Goal: Transaction & Acquisition: Purchase product/service

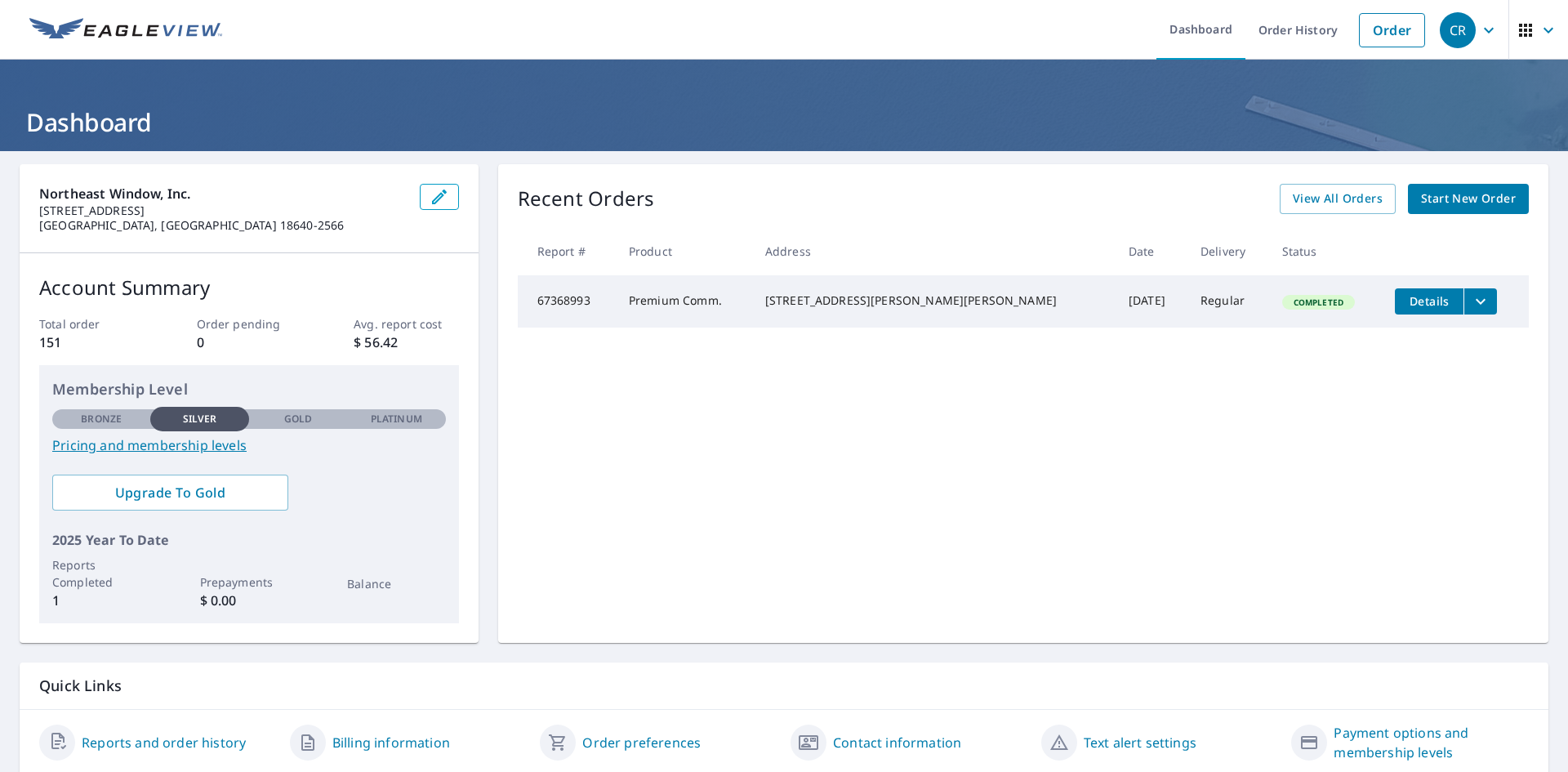
click at [1464, 204] on span "Start New Order" at bounding box center [1468, 199] width 95 height 20
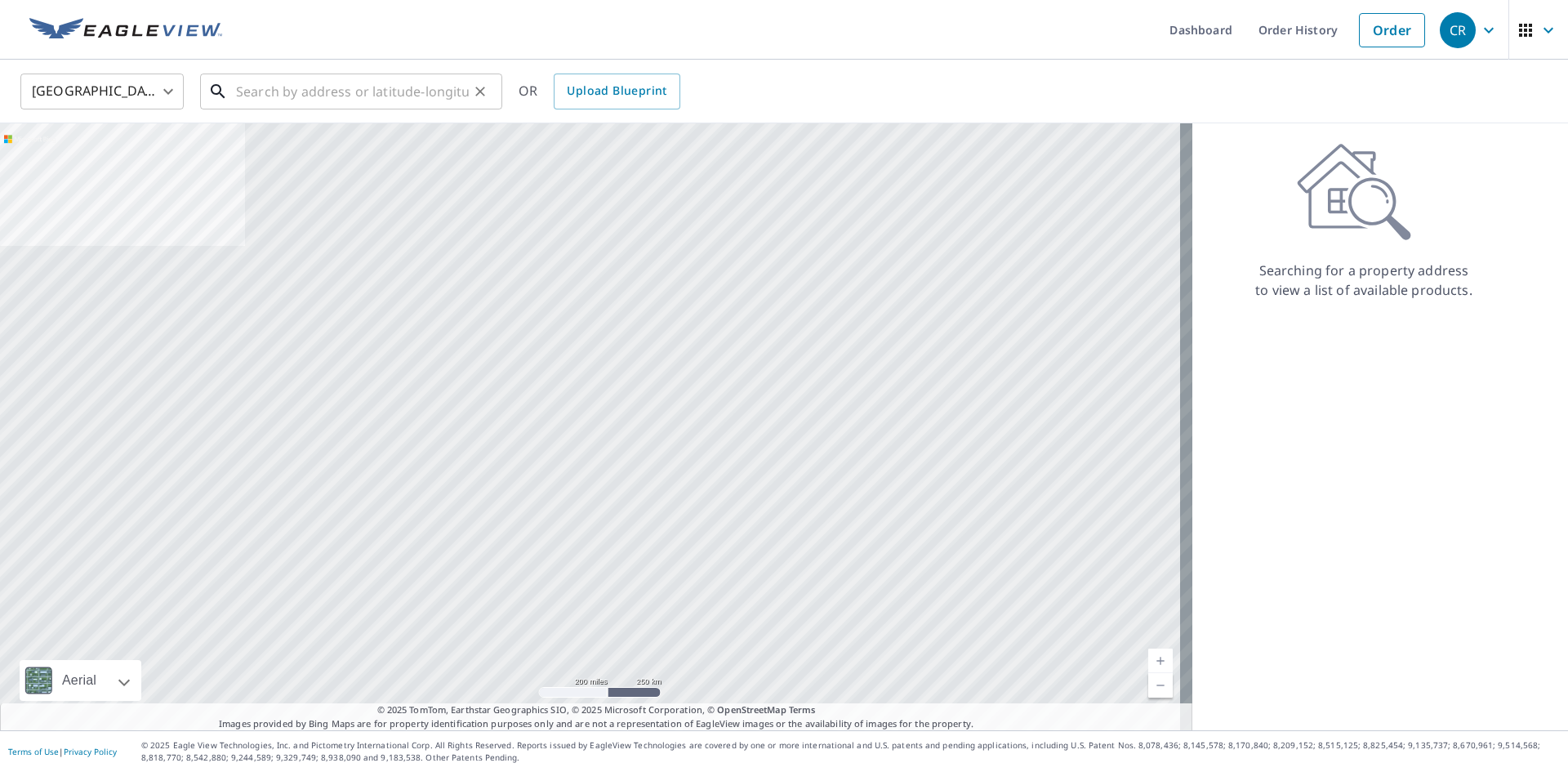
click at [275, 91] on input "text" at bounding box center [352, 92] width 233 height 46
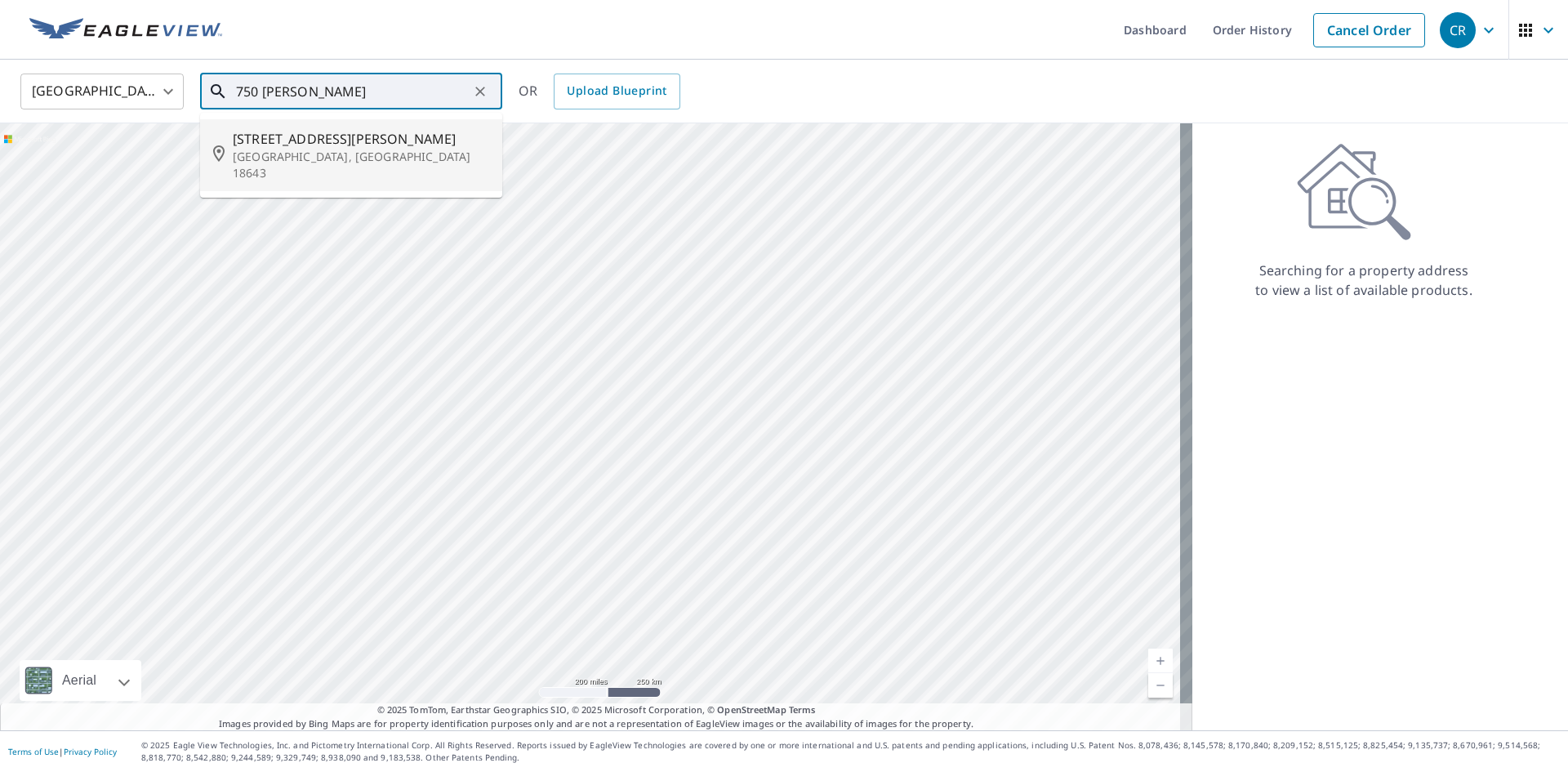
click at [379, 149] on p "[GEOGRAPHIC_DATA], [GEOGRAPHIC_DATA] 18643" at bounding box center [361, 165] width 257 height 33
type input "[STREET_ADDRESS][PERSON_NAME]"
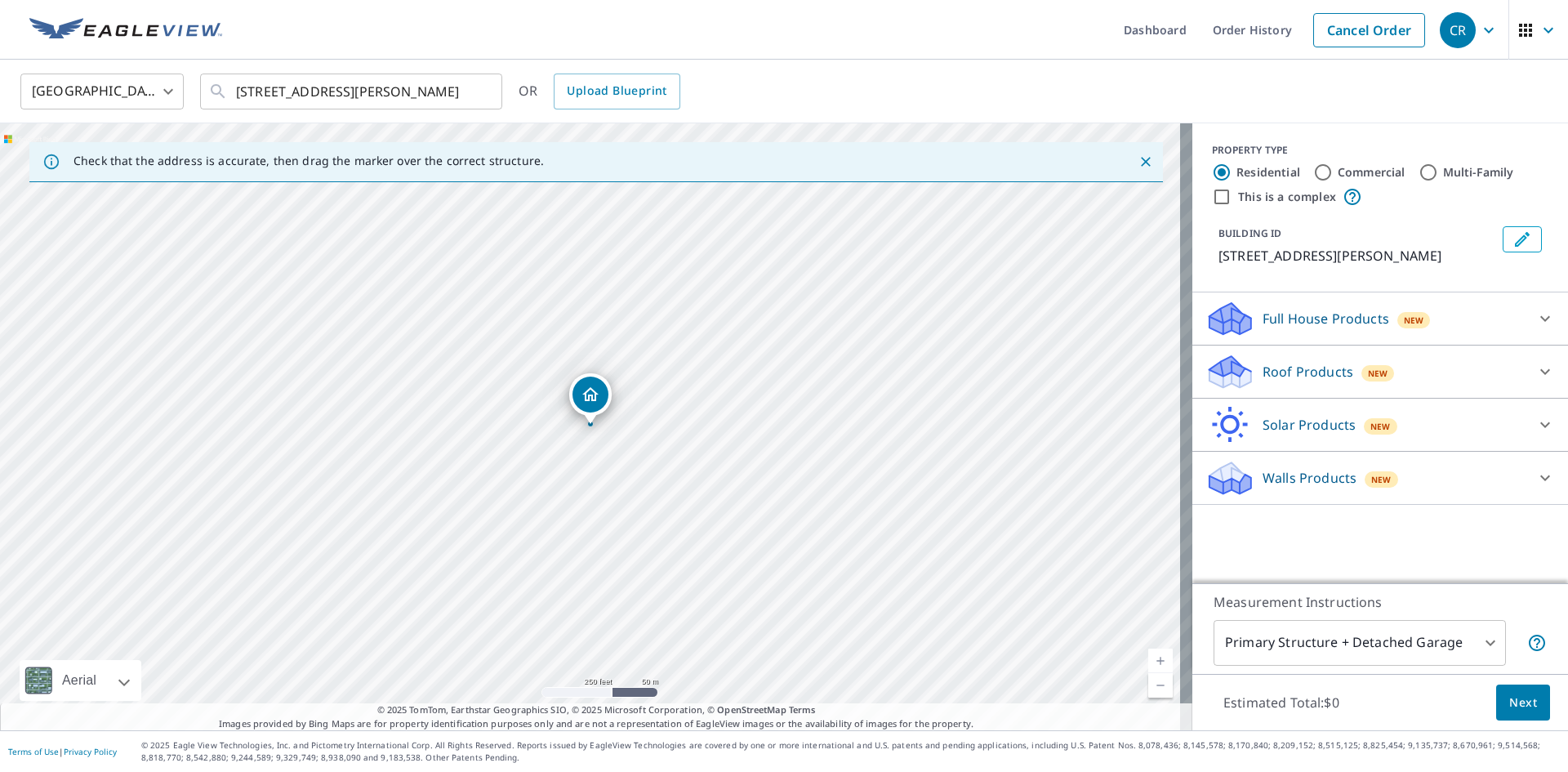
drag, startPoint x: 591, startPoint y: 402, endPoint x: 644, endPoint y: 466, distance: 82.4
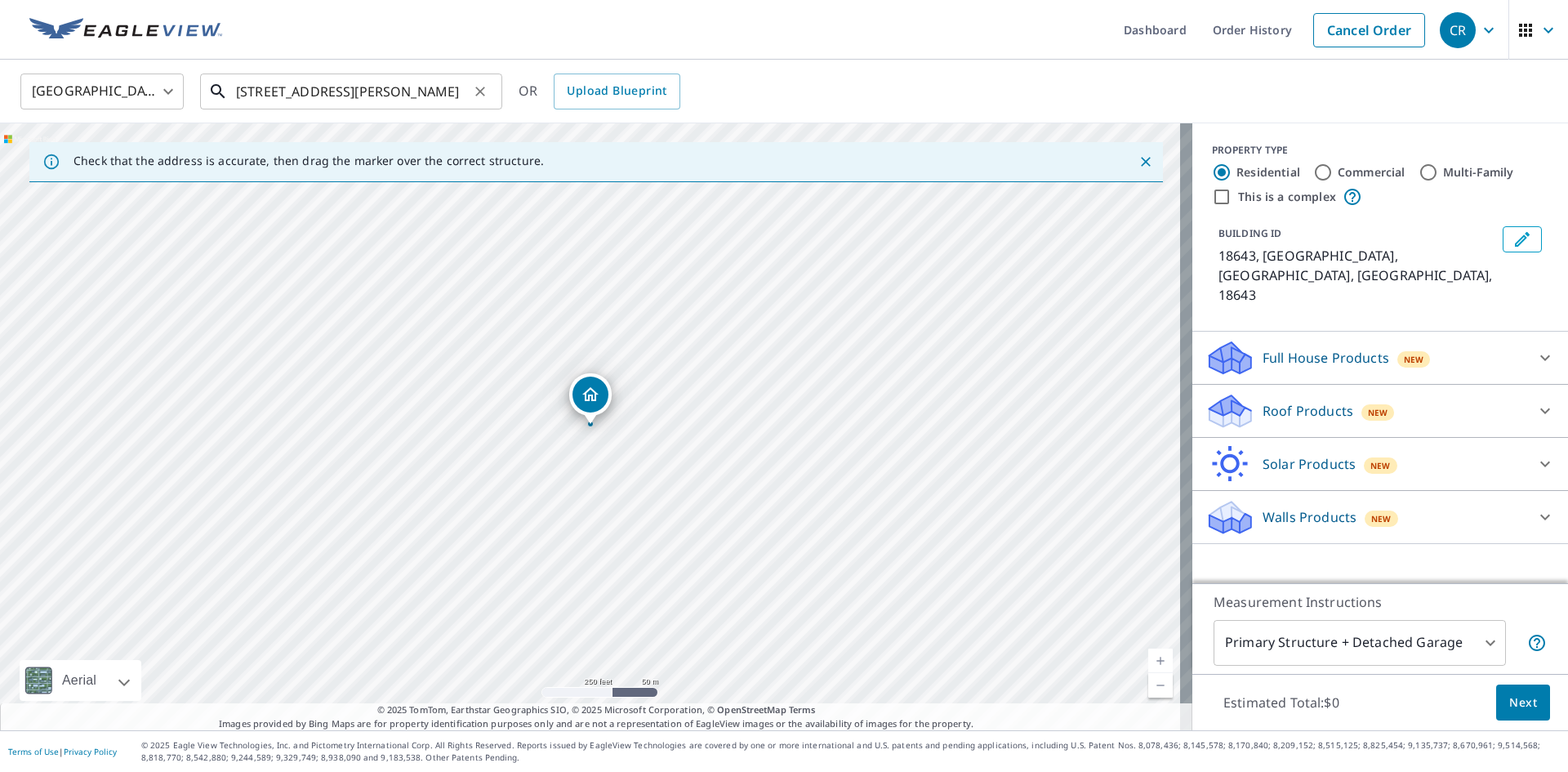
click at [448, 103] on input "[STREET_ADDRESS][PERSON_NAME]" at bounding box center [352, 92] width 233 height 46
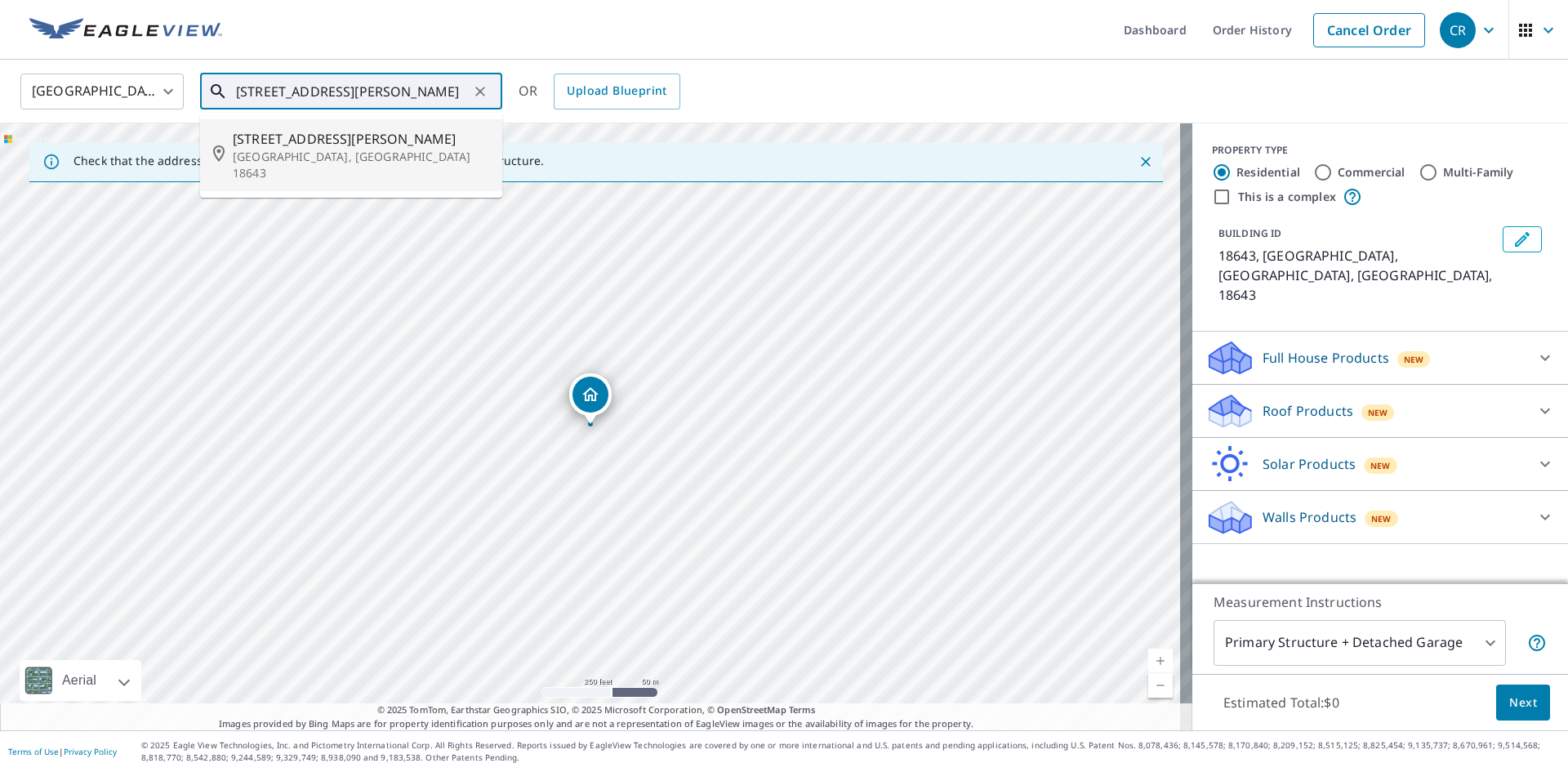
click at [364, 142] on span "[STREET_ADDRESS][PERSON_NAME]" at bounding box center [361, 139] width 257 height 20
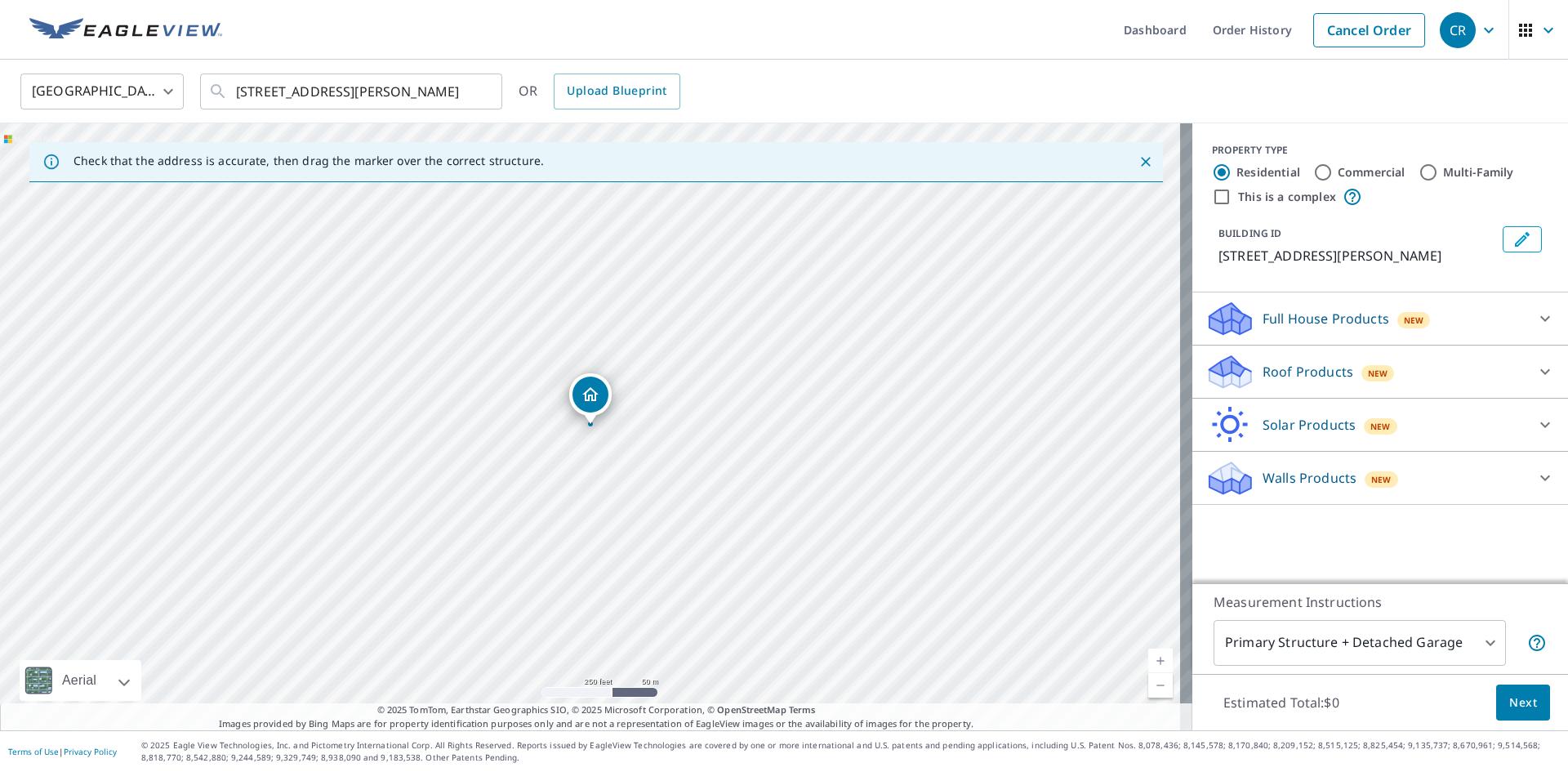
drag, startPoint x: 589, startPoint y: 417, endPoint x: 636, endPoint y: 469, distance: 69.4
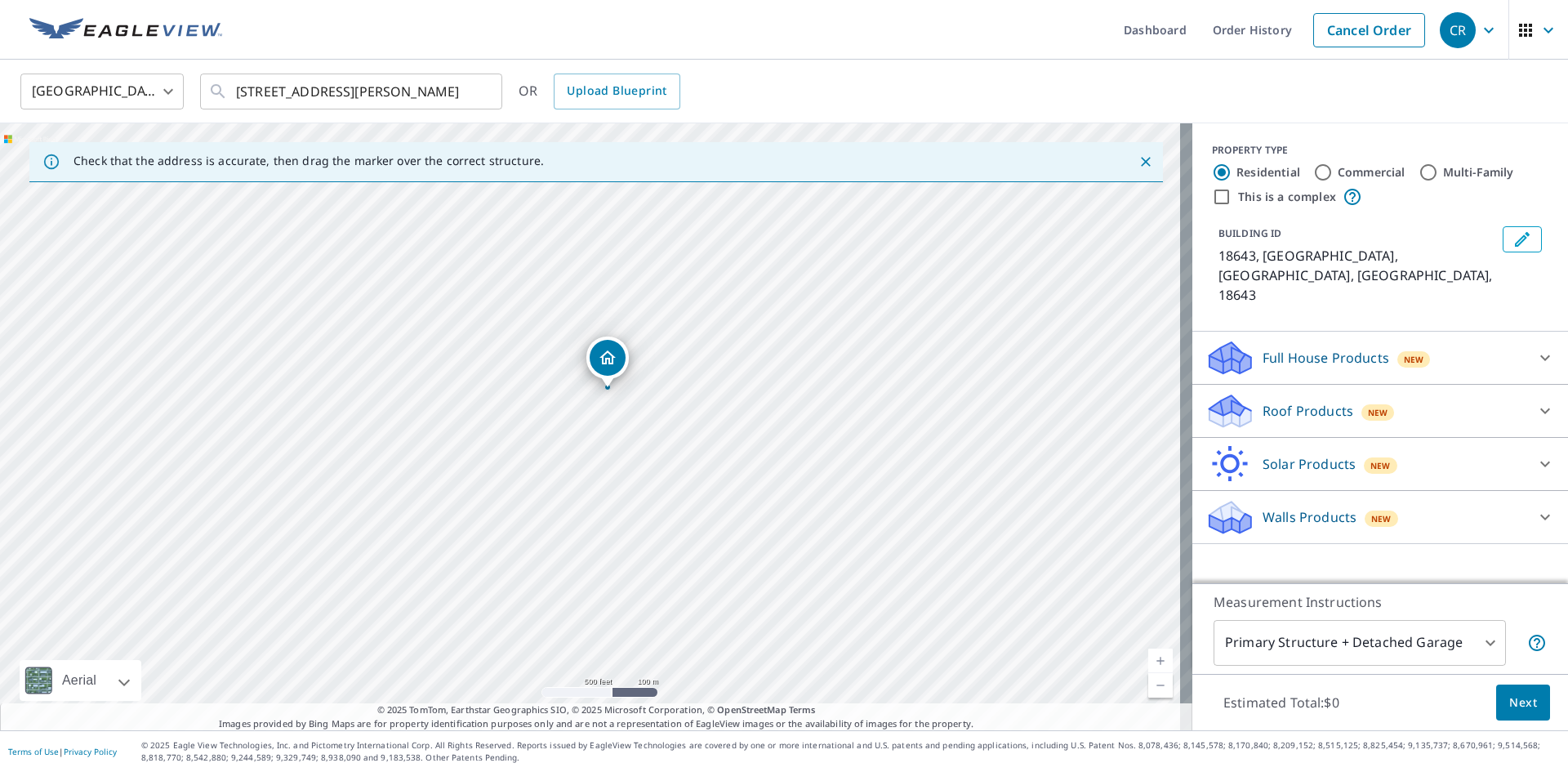
drag, startPoint x: 687, startPoint y: 521, endPoint x: 637, endPoint y: 481, distance: 63.9
click at [637, 481] on div "18643, US [GEOGRAPHIC_DATA], [GEOGRAPHIC_DATA] 18643" at bounding box center [596, 426] width 1193 height 607
drag, startPoint x: 605, startPoint y: 373, endPoint x: 927, endPoint y: 560, distance: 372.6
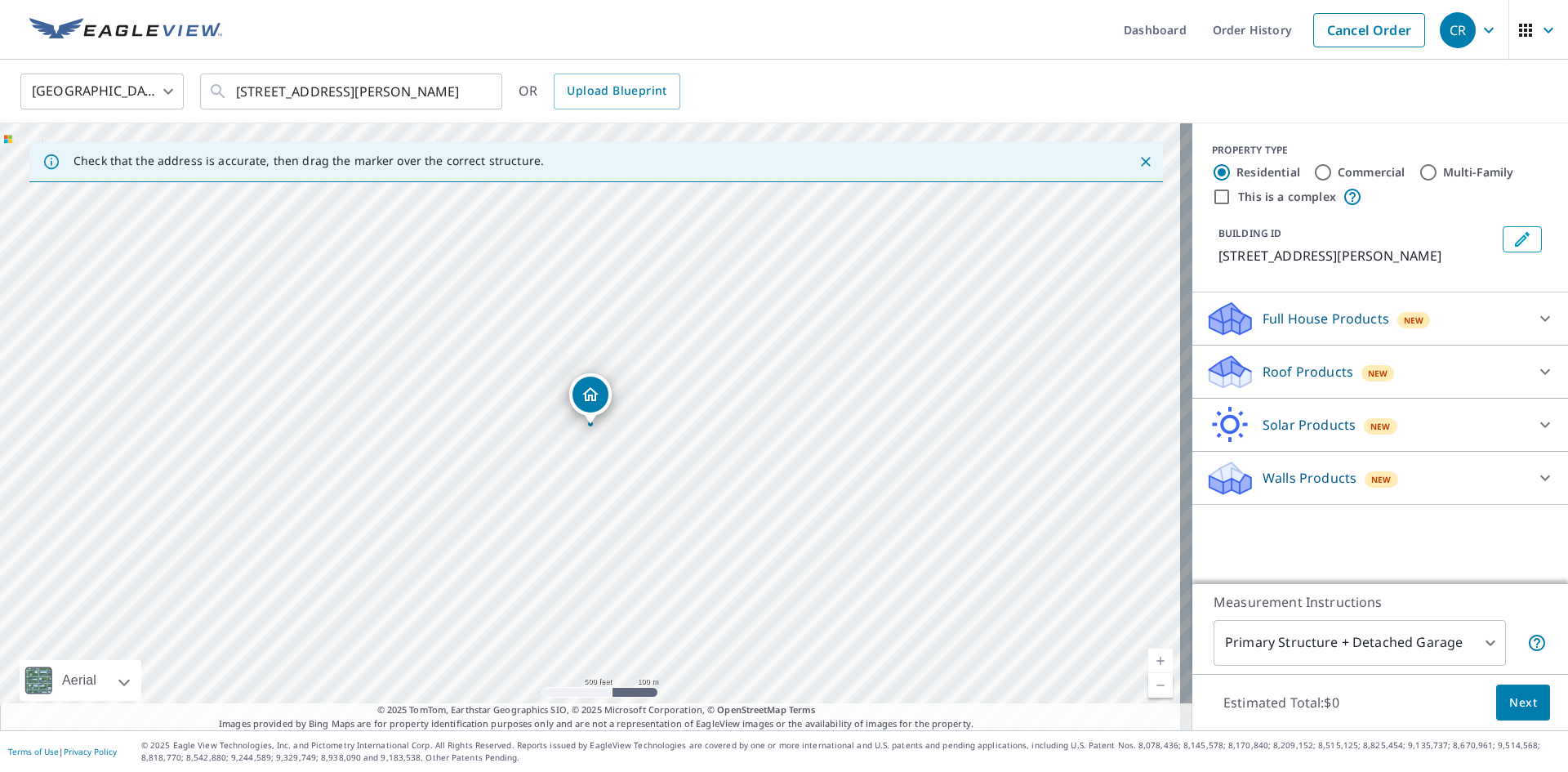
click at [1338, 173] on label "Commercial" at bounding box center [1372, 172] width 68 height 16
click at [1329, 173] on input "Commercial" at bounding box center [1324, 173] width 20 height 20
radio input "true"
type input "4"
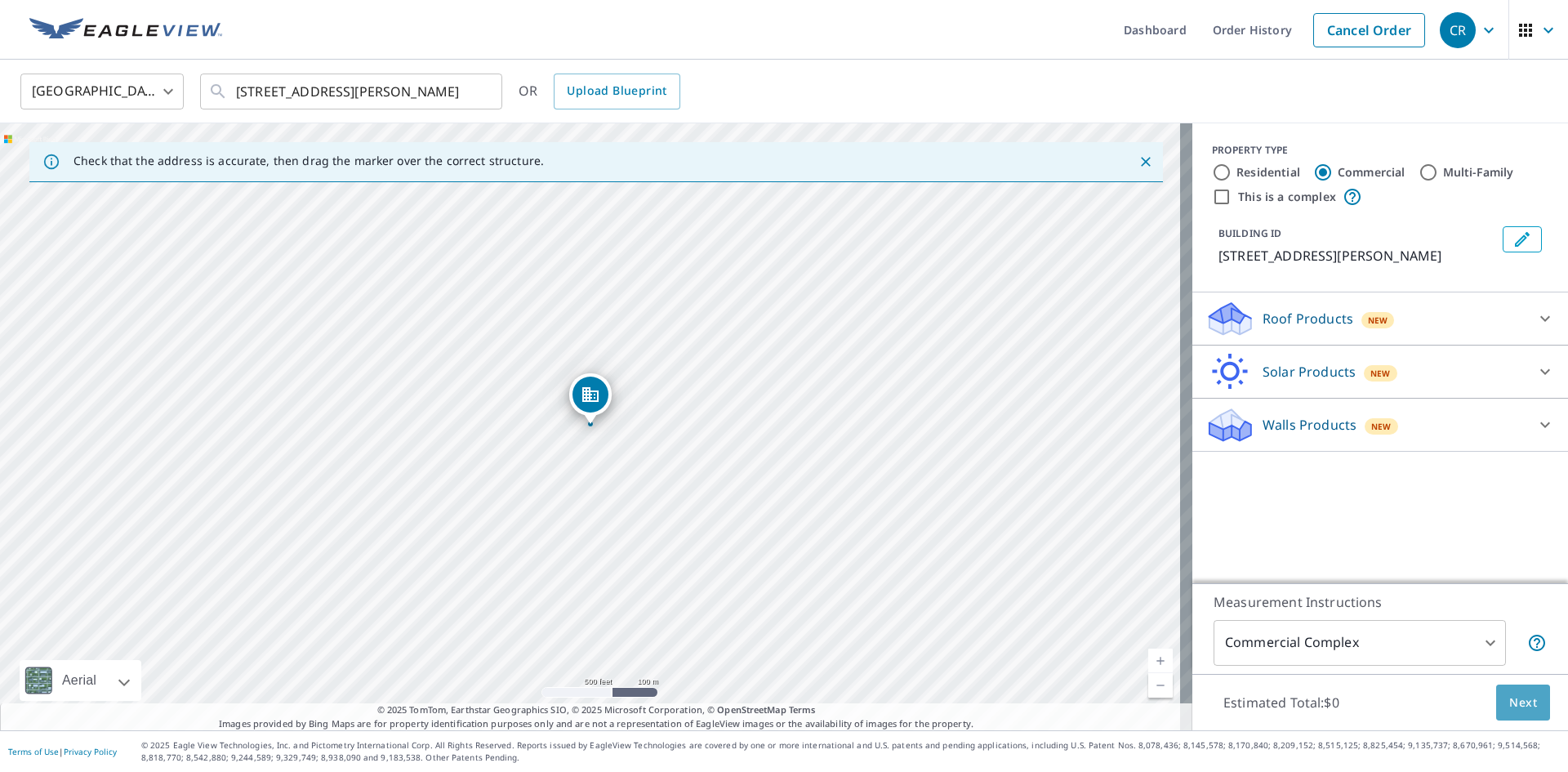
click at [1510, 708] on span "Next" at bounding box center [1524, 703] width 28 height 20
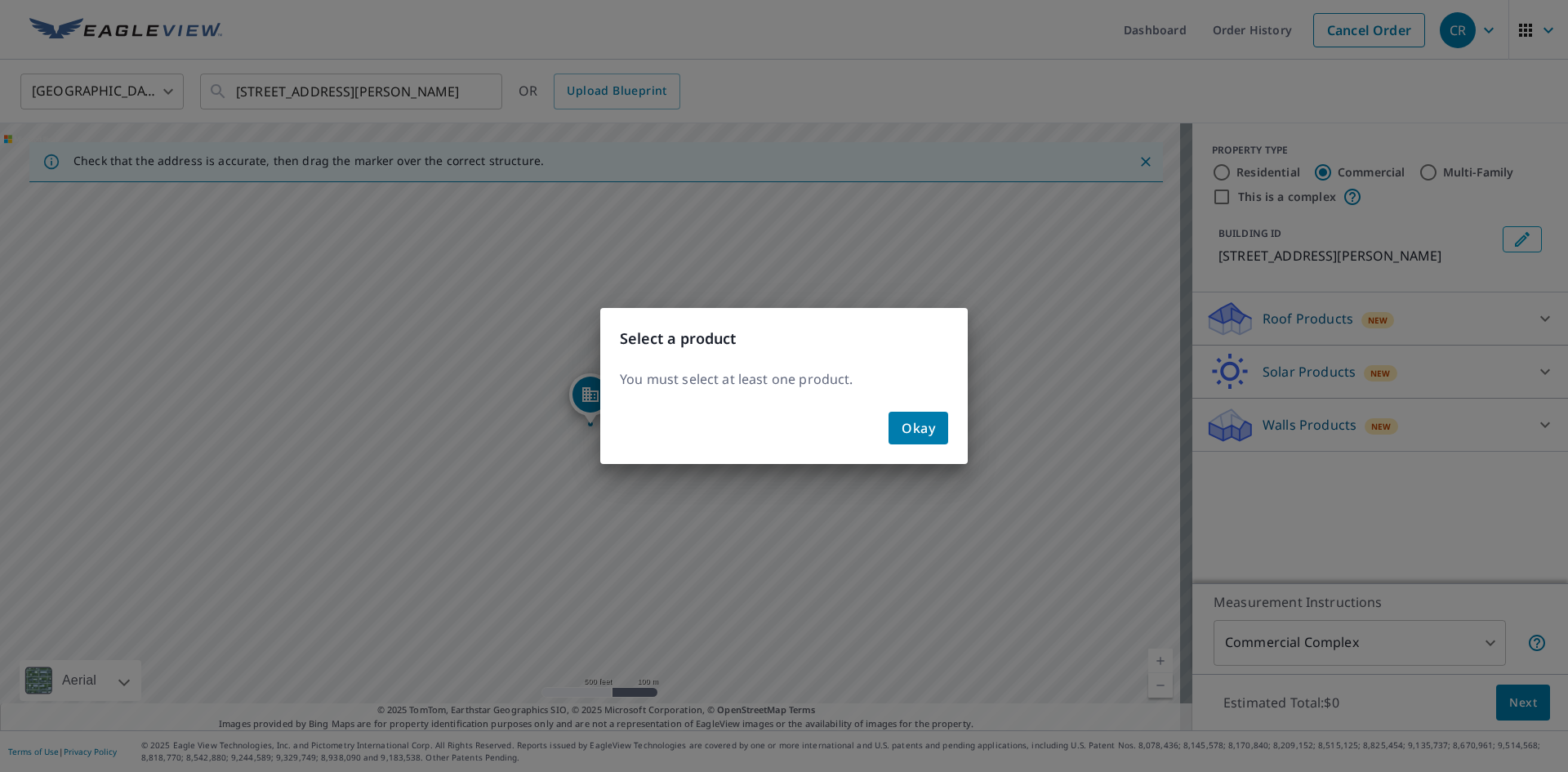
drag, startPoint x: 1432, startPoint y: 293, endPoint x: 1443, endPoint y: 318, distance: 27.0
click at [1431, 293] on div "Select a product You must select at least one product. Okay" at bounding box center [784, 386] width 1568 height 772
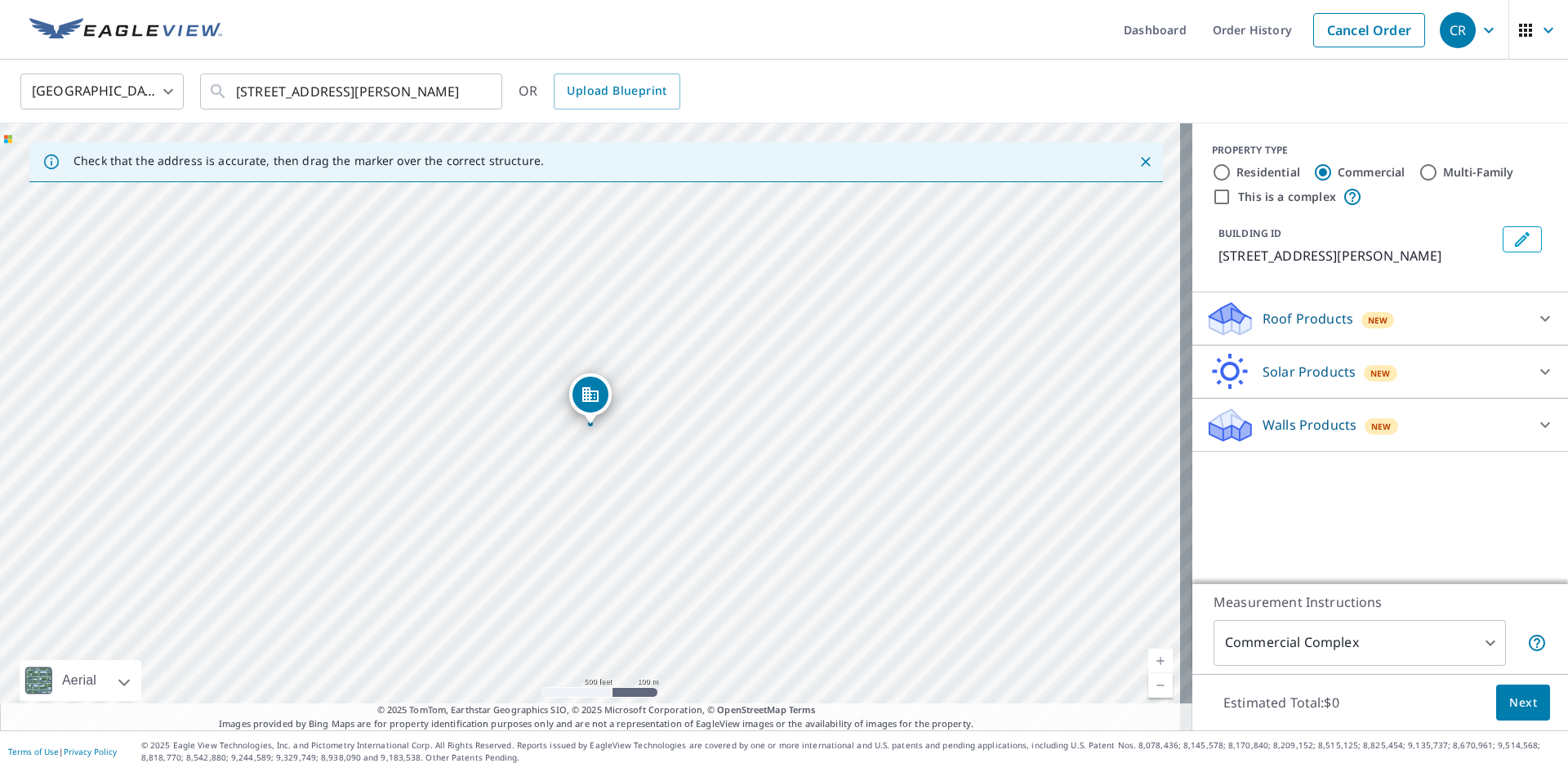
click at [1441, 327] on div "Roof Products New" at bounding box center [1366, 319] width 320 height 38
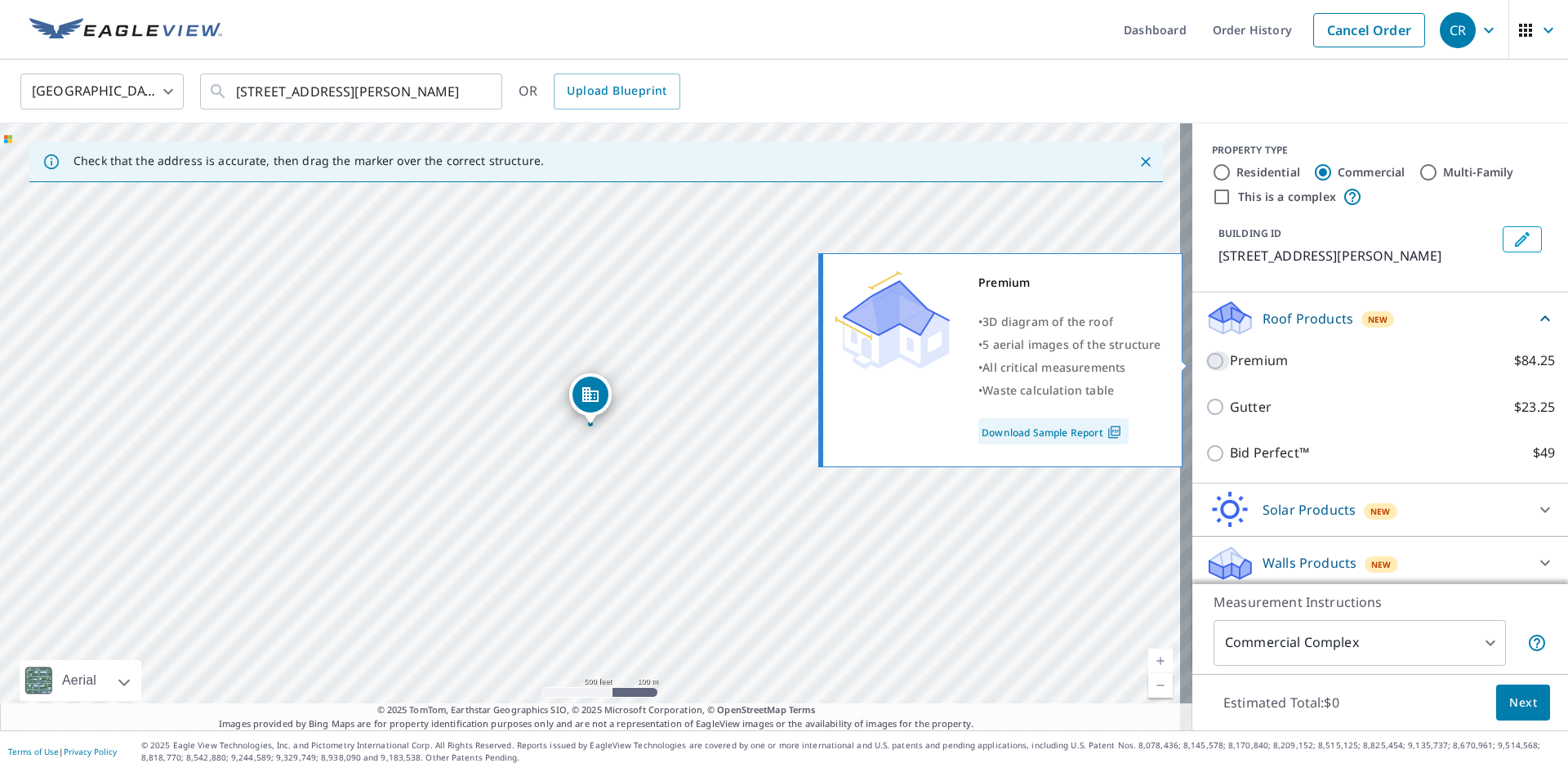
click at [1206, 359] on input "Premium $84.25" at bounding box center [1218, 361] width 25 height 20
checkbox input "true"
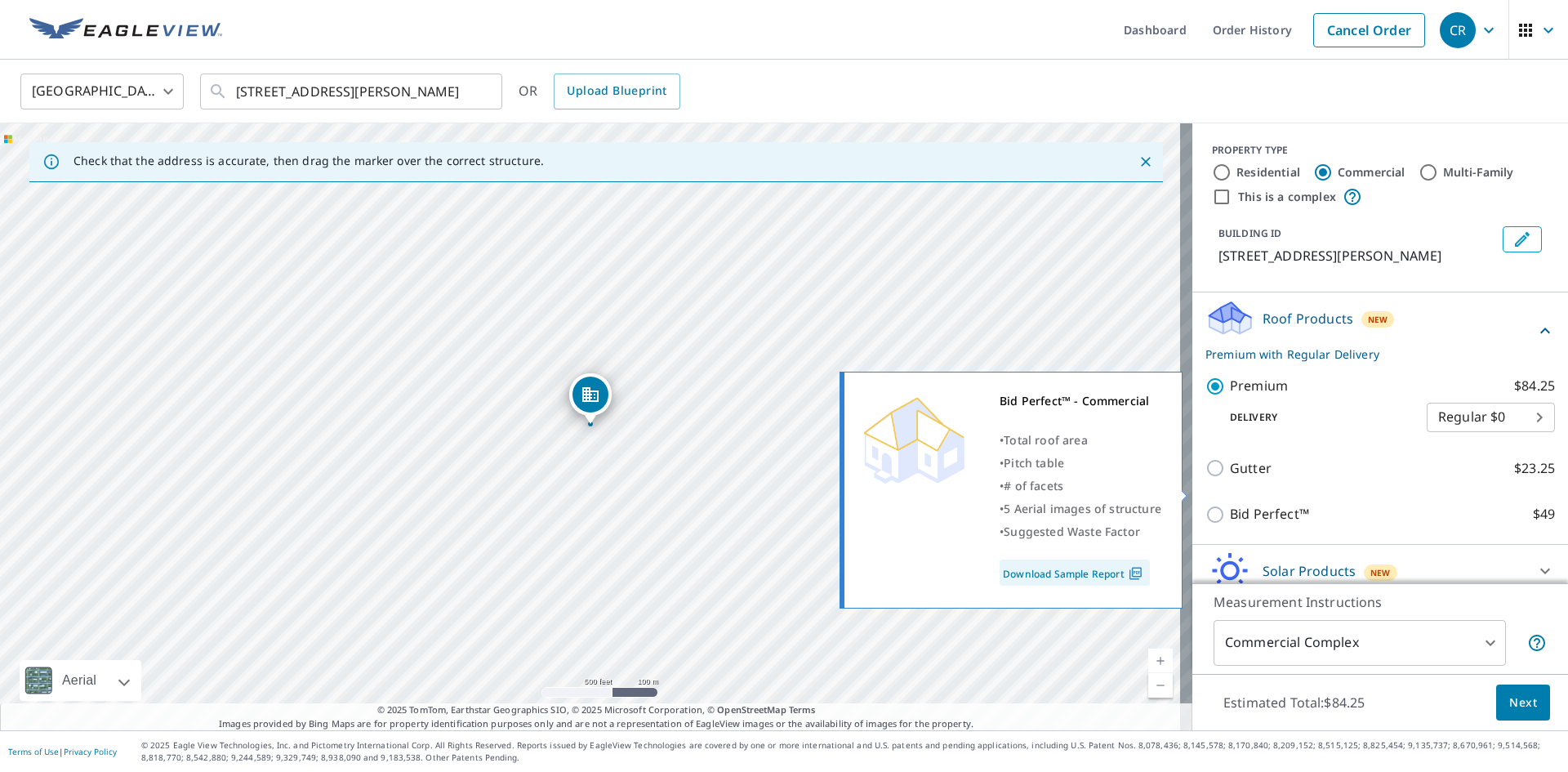
scroll to position [68, 0]
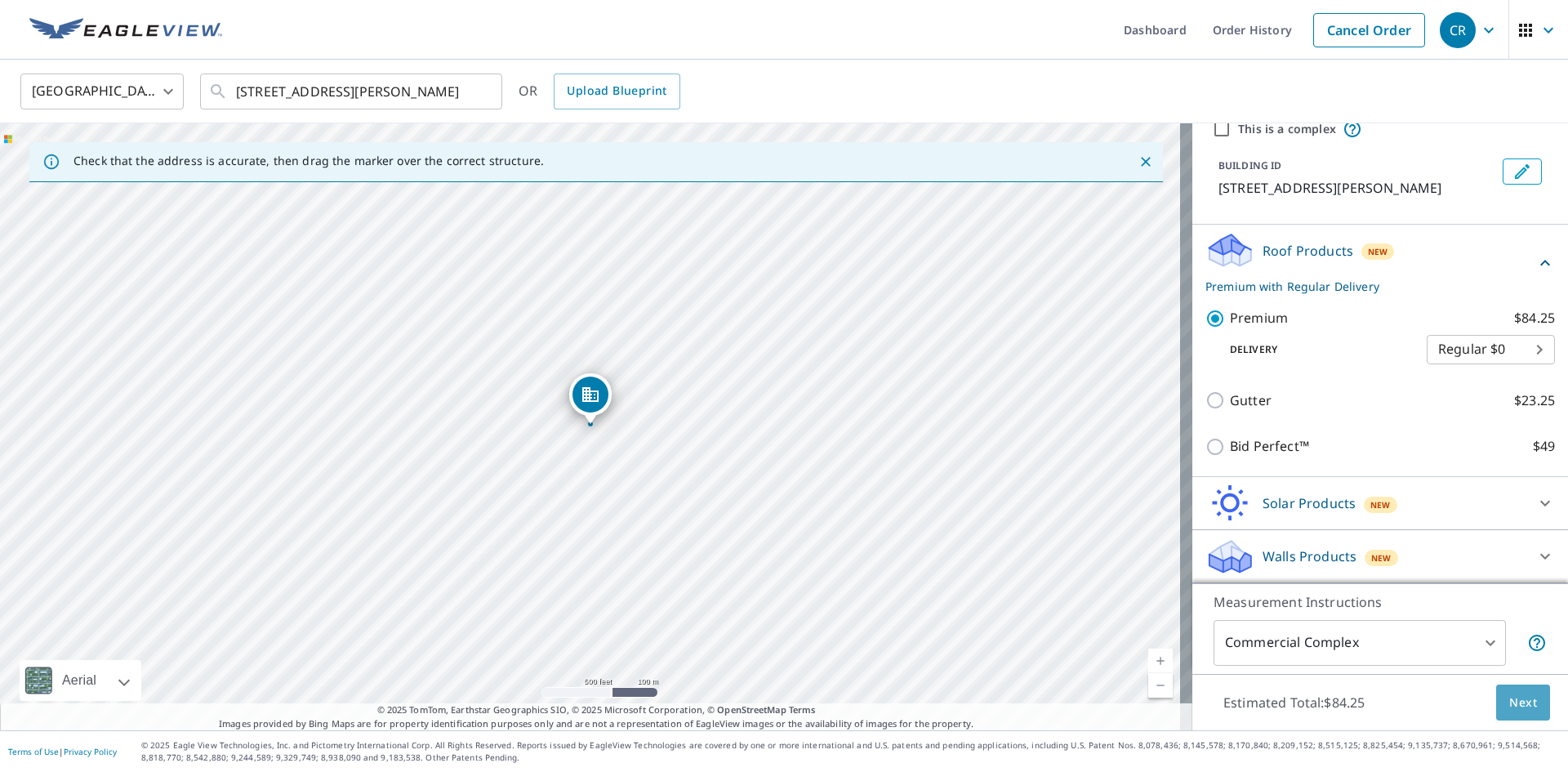
click at [1523, 707] on span "Next" at bounding box center [1524, 703] width 28 height 20
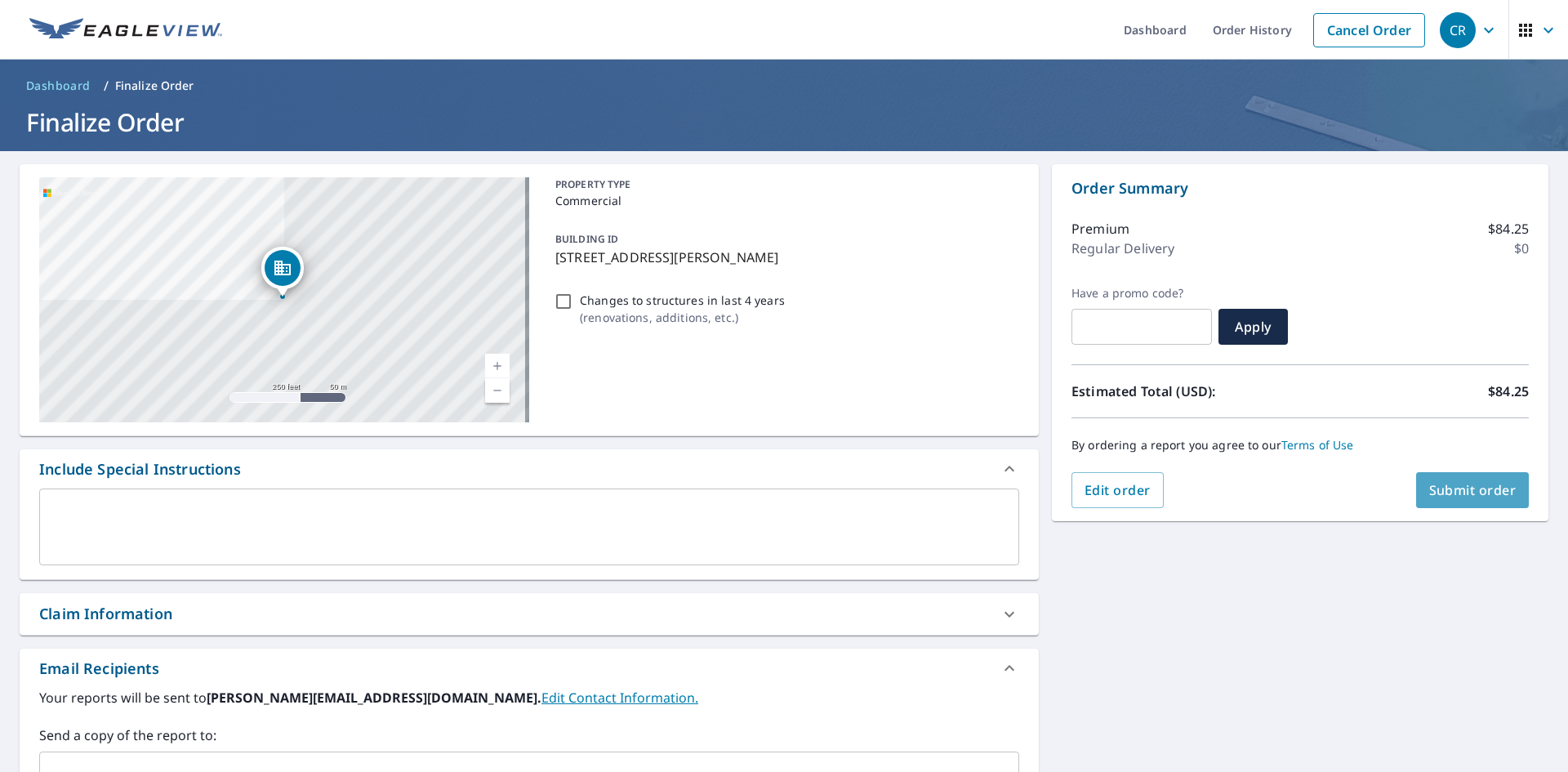
click at [1457, 484] on span "Submit order" at bounding box center [1473, 490] width 87 height 18
